Goal: Book appointment/travel/reservation

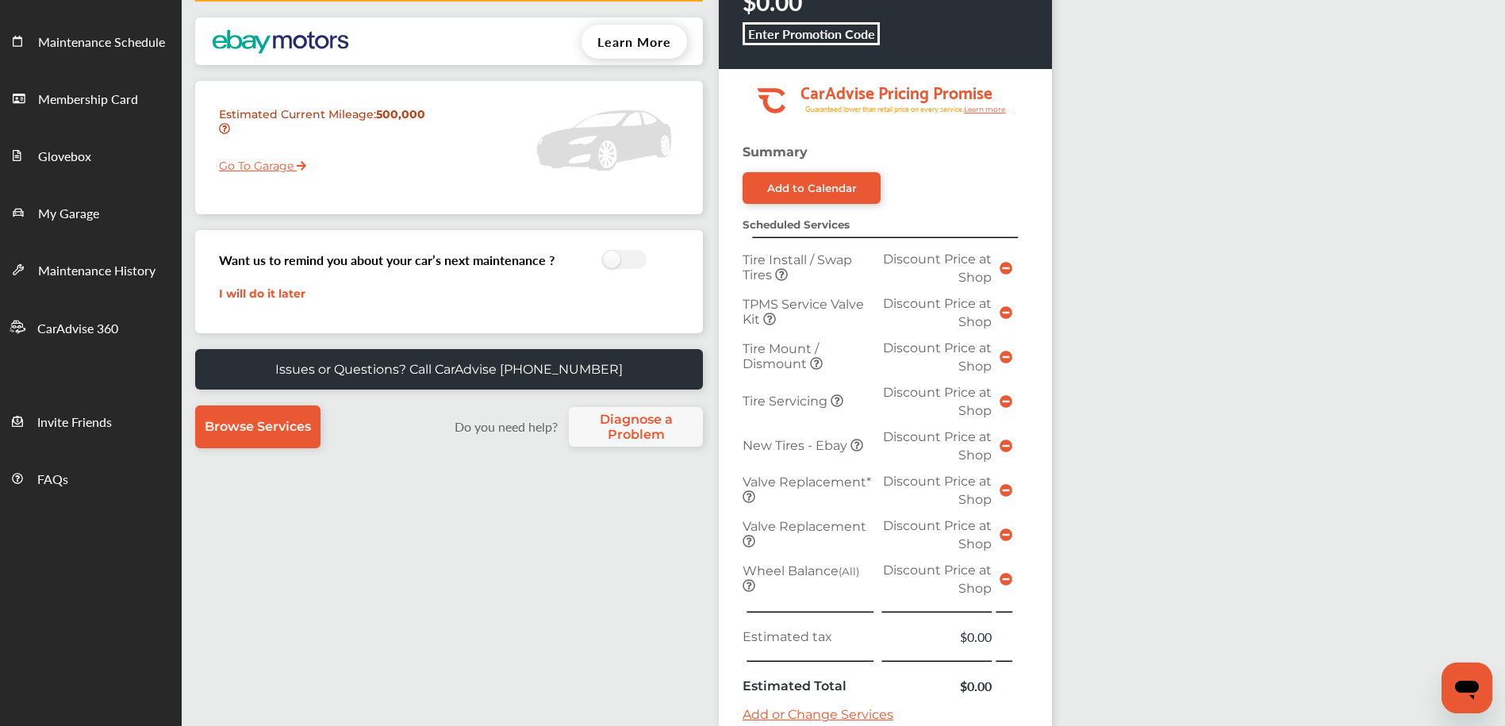
scroll to position [530, 0]
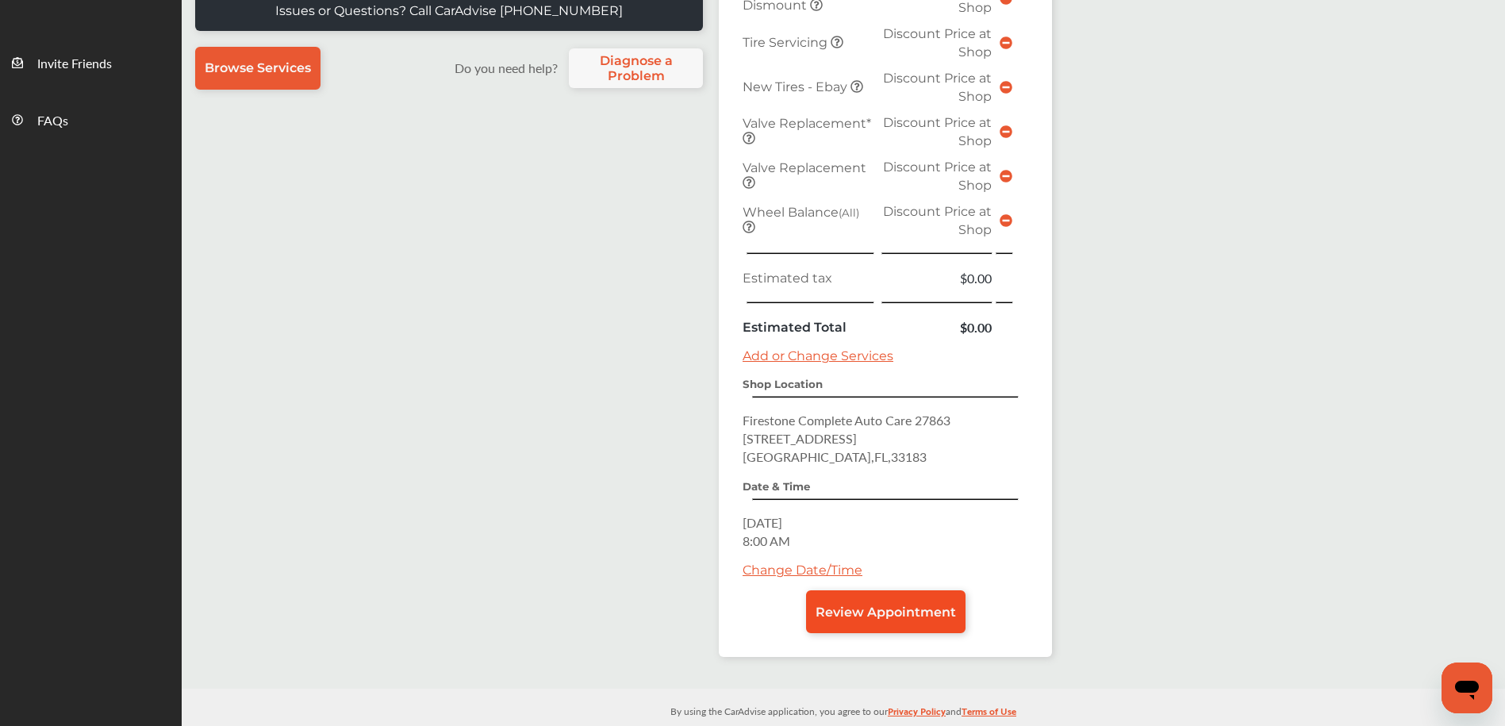
click at [849, 601] on link "Review Appointment" at bounding box center [885, 611] width 159 height 43
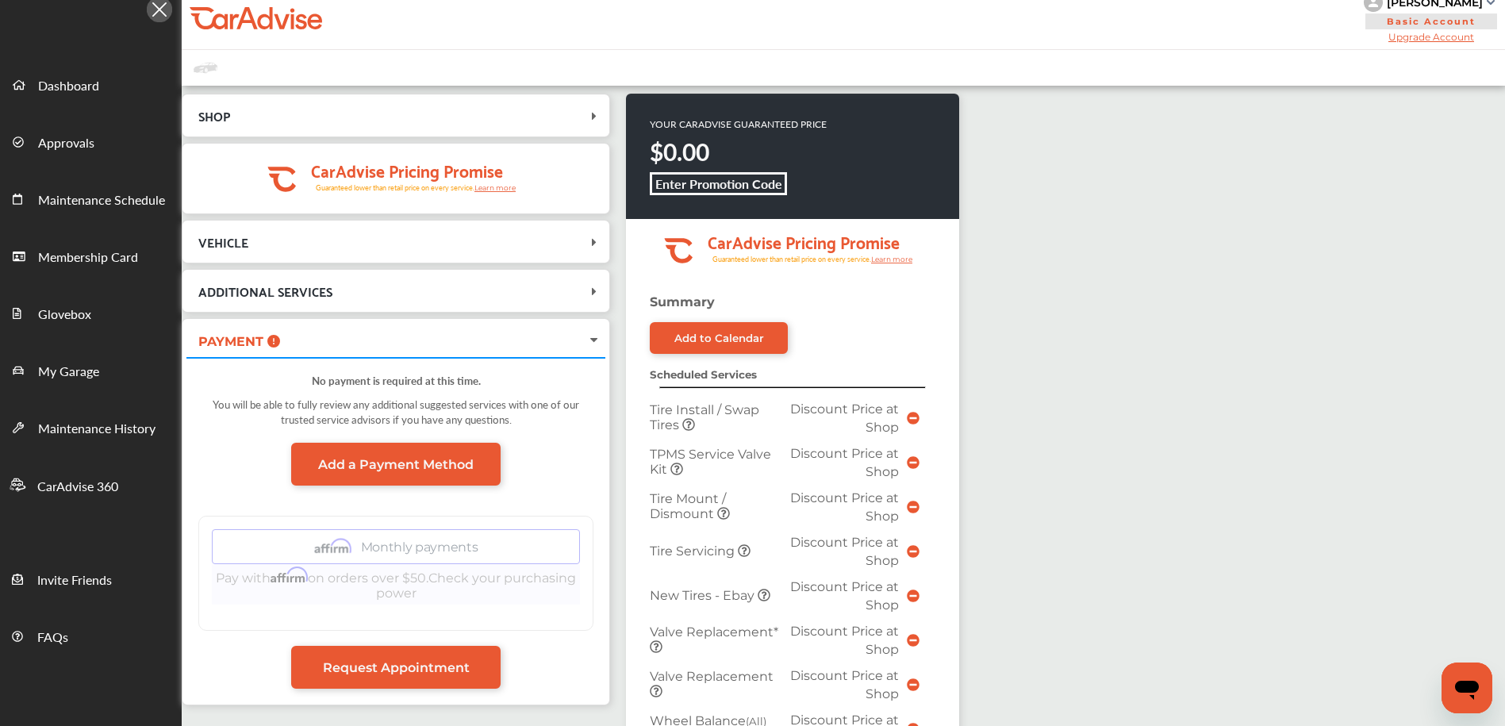
scroll to position [25, 0]
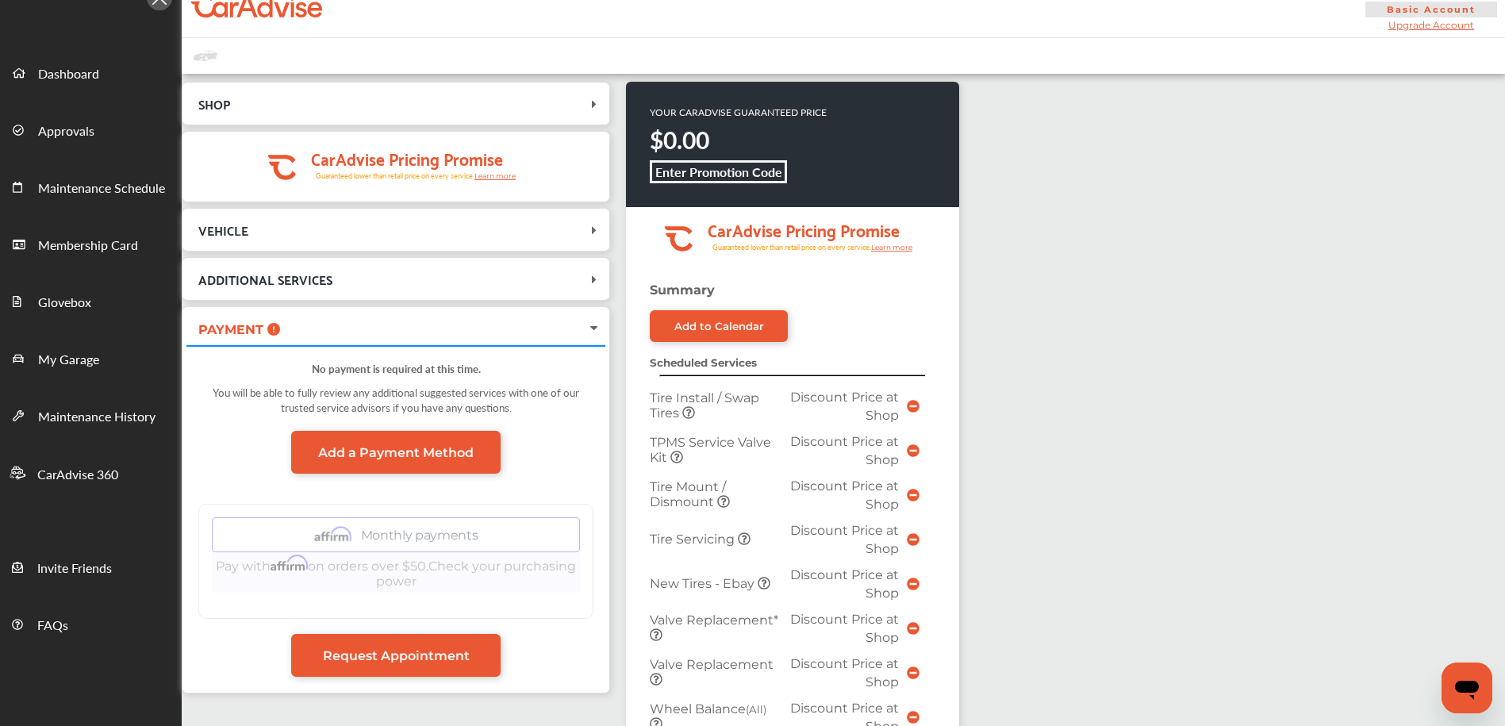
click at [614, 88] on div "SHOP Firestone [STREET_ADDRESS] [DATE] 8:00 AM .cls-1 { clip-path: url(#clip-Pr…" at bounding box center [404, 390] width 444 height 617
click at [614, 84] on div "SHOP Firestone [STREET_ADDRESS] [DATE] 8:00 AM .cls-1 { clip-path: url(#clip-Pr…" at bounding box center [404, 390] width 444 height 617
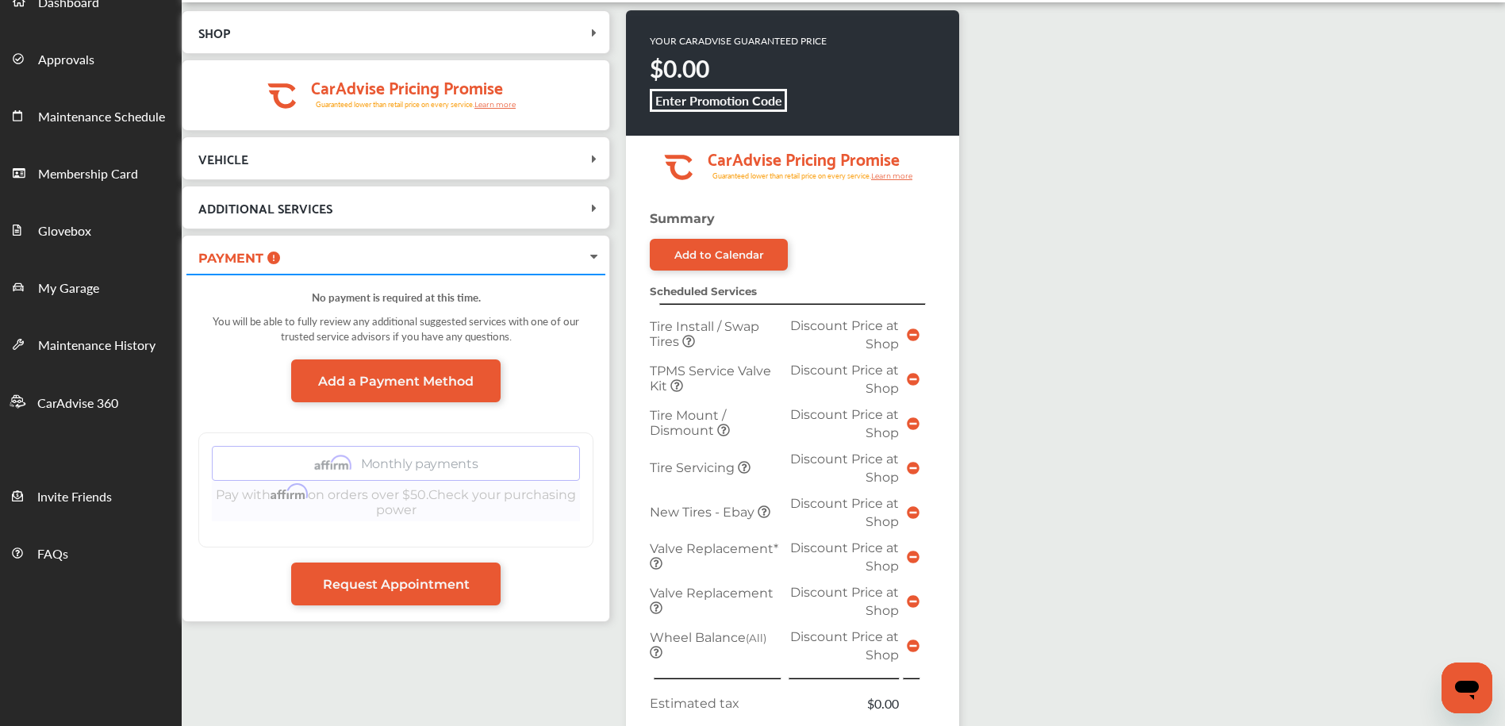
scroll to position [501, 0]
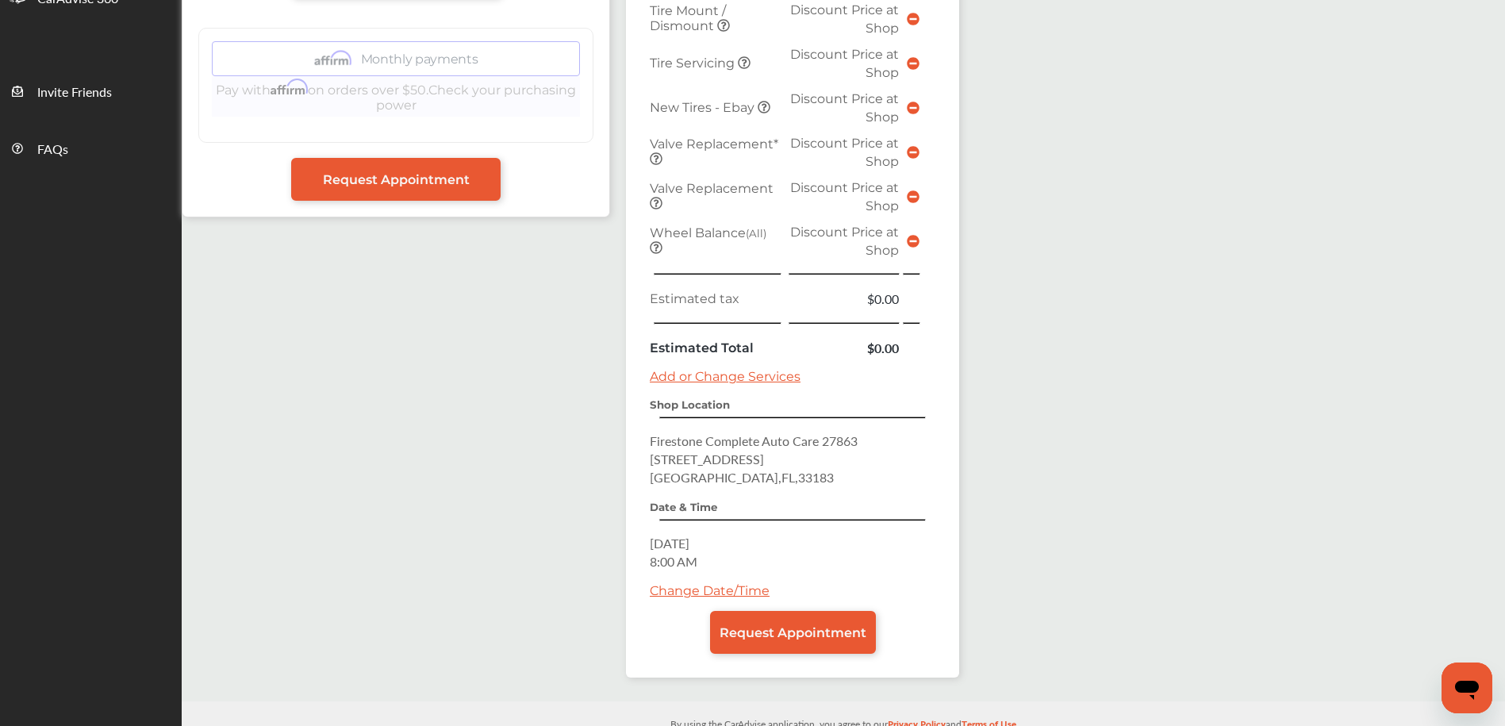
click at [698, 585] on link "Change Date/Time" at bounding box center [710, 590] width 120 height 15
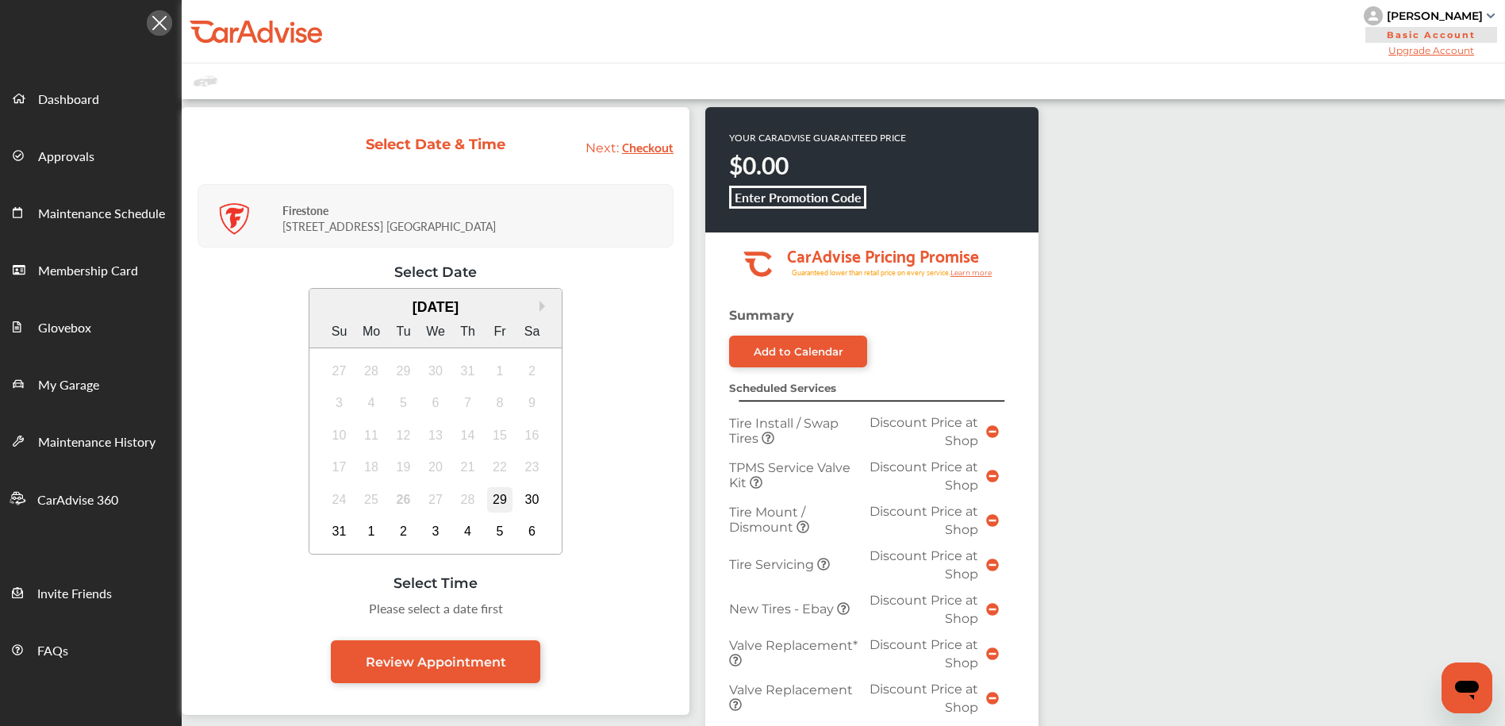
click at [504, 497] on div "29" at bounding box center [499, 499] width 25 height 25
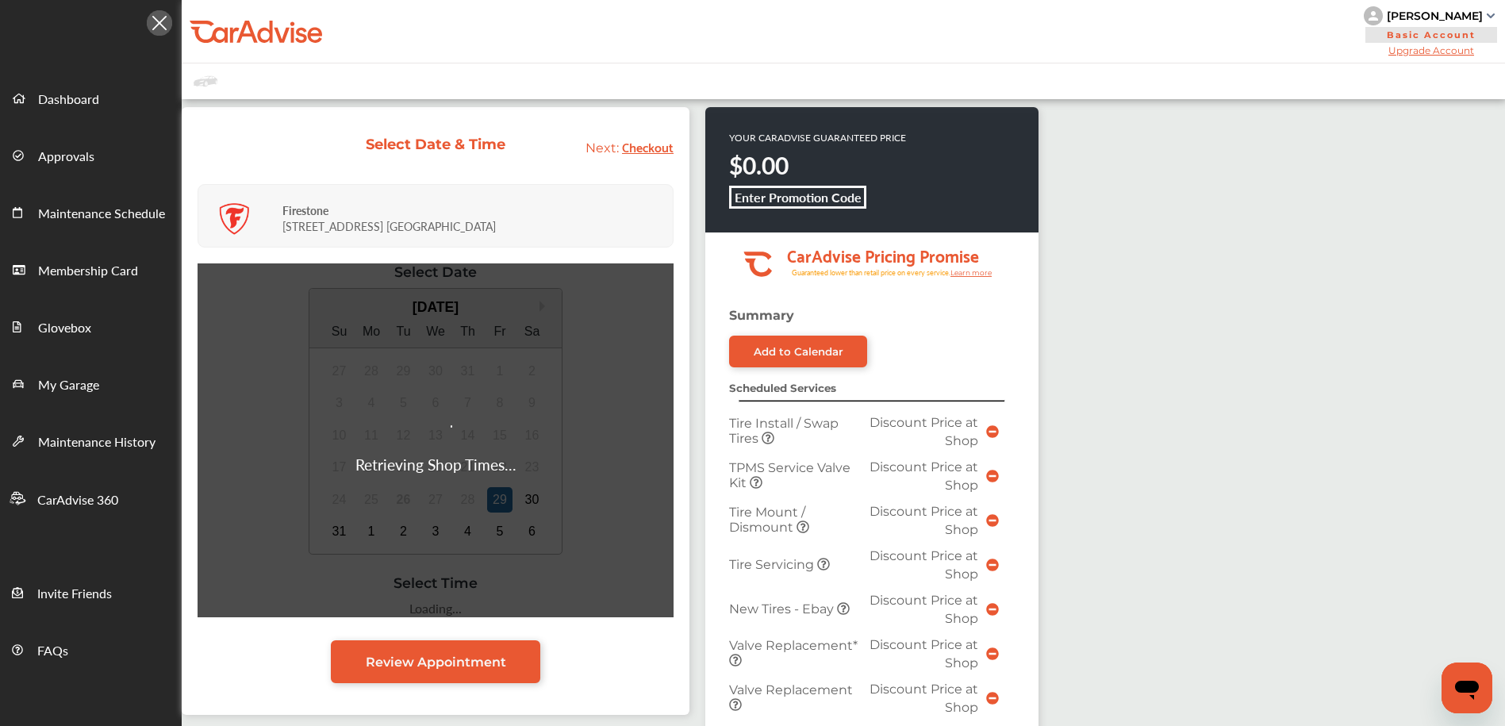
click at [533, 502] on div "Retrieving Shop Times..." at bounding box center [435, 440] width 476 height 354
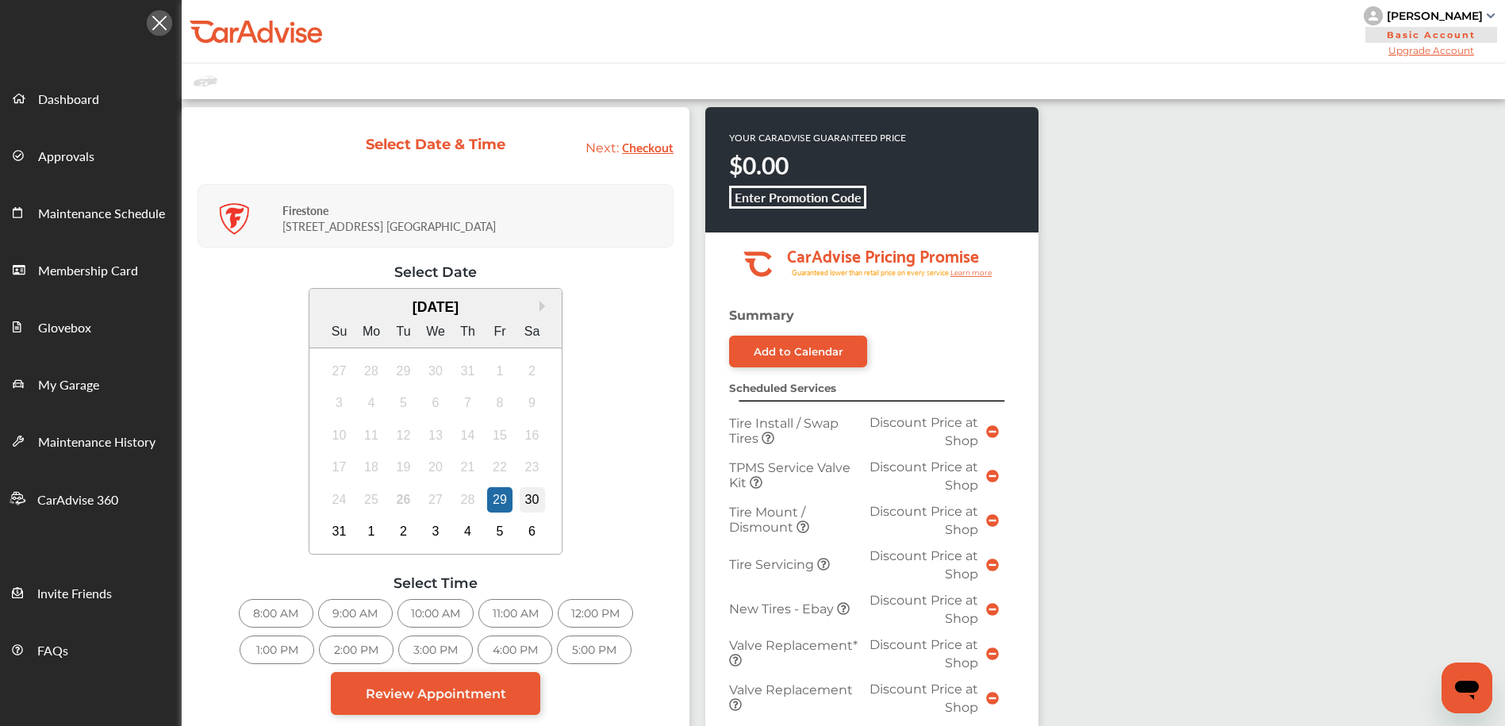
click at [534, 499] on div "30" at bounding box center [532, 499] width 25 height 25
